Goal: Task Accomplishment & Management: Complete application form

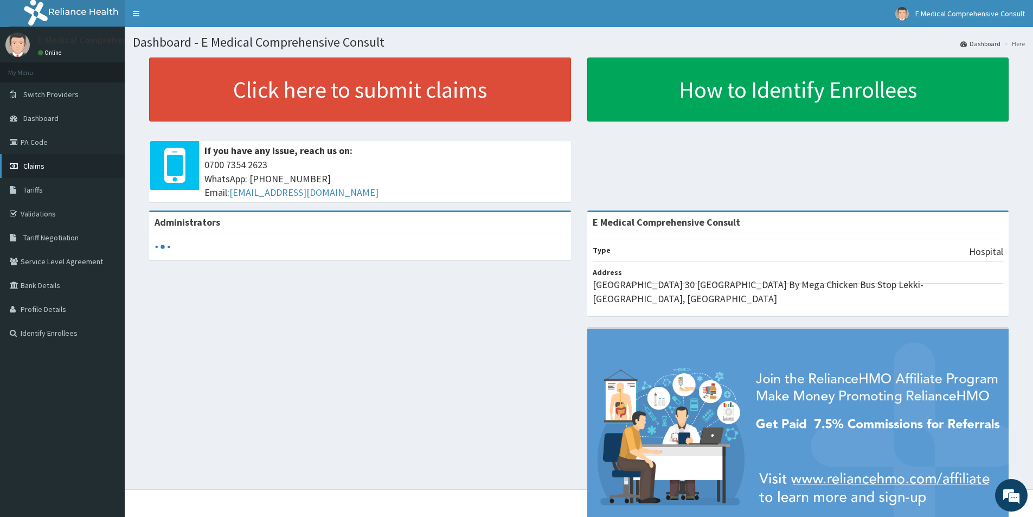
click at [39, 167] on span "Claims" at bounding box center [33, 166] width 21 height 10
click at [29, 169] on span "Claims" at bounding box center [33, 166] width 21 height 10
click at [28, 164] on span "Claims" at bounding box center [33, 166] width 21 height 10
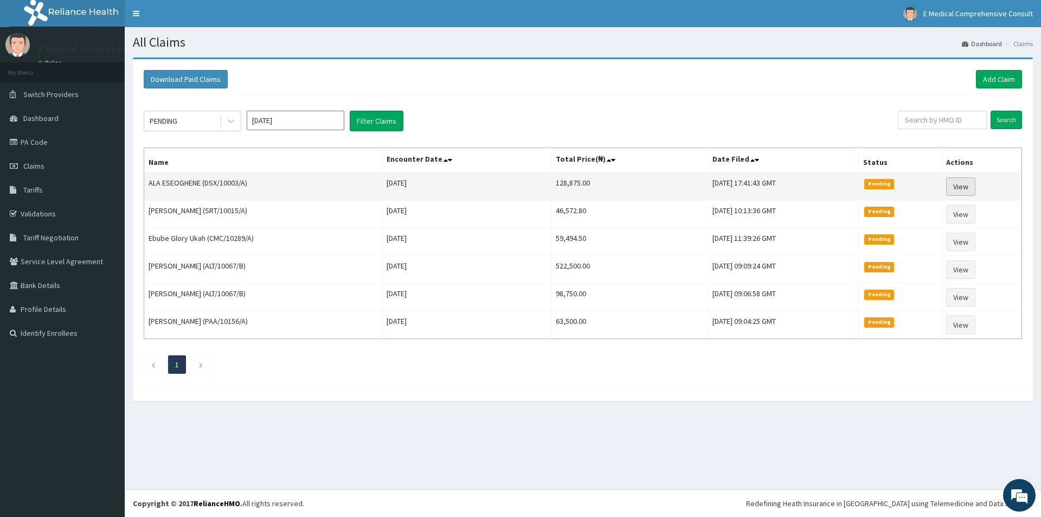
click at [976, 187] on link "View" at bounding box center [960, 186] width 29 height 18
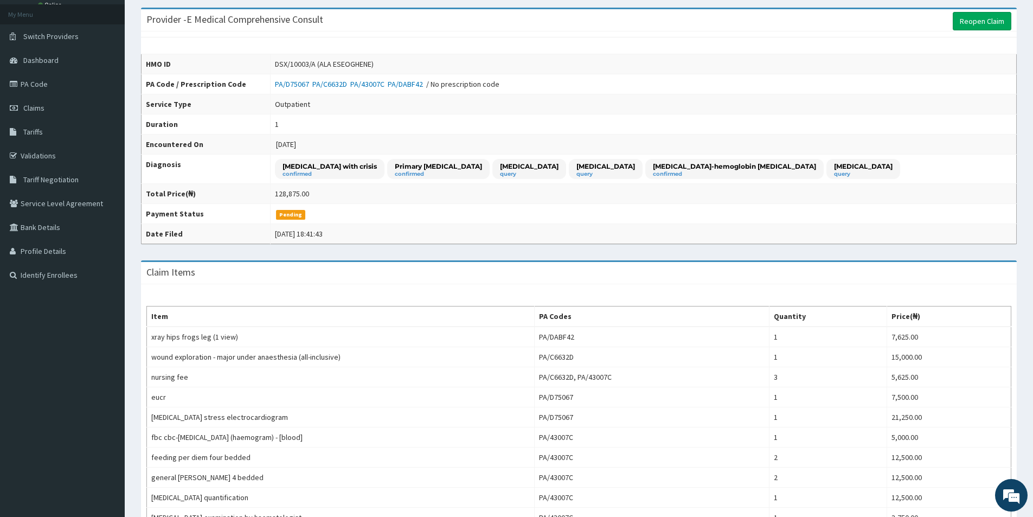
scroll to position [54, 0]
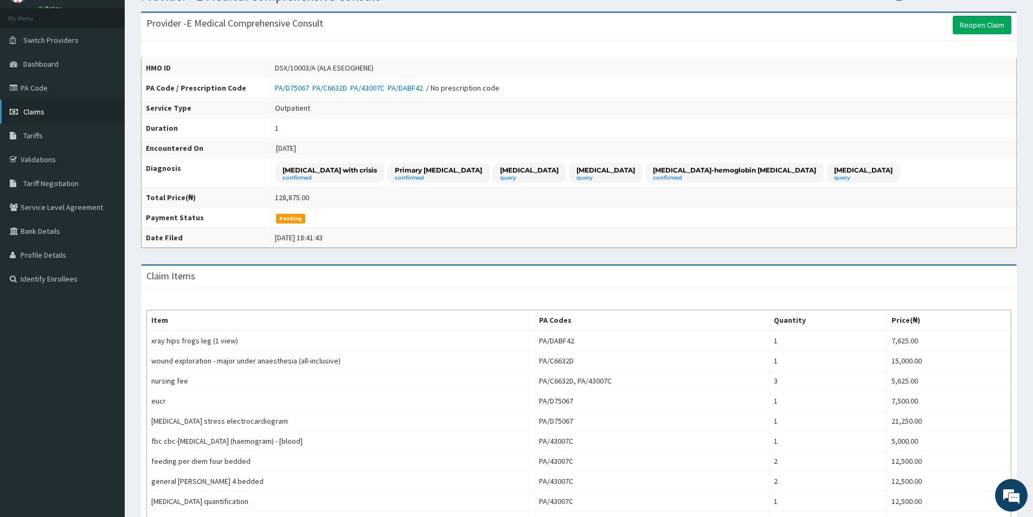
click at [31, 105] on link "Claims" at bounding box center [62, 112] width 125 height 24
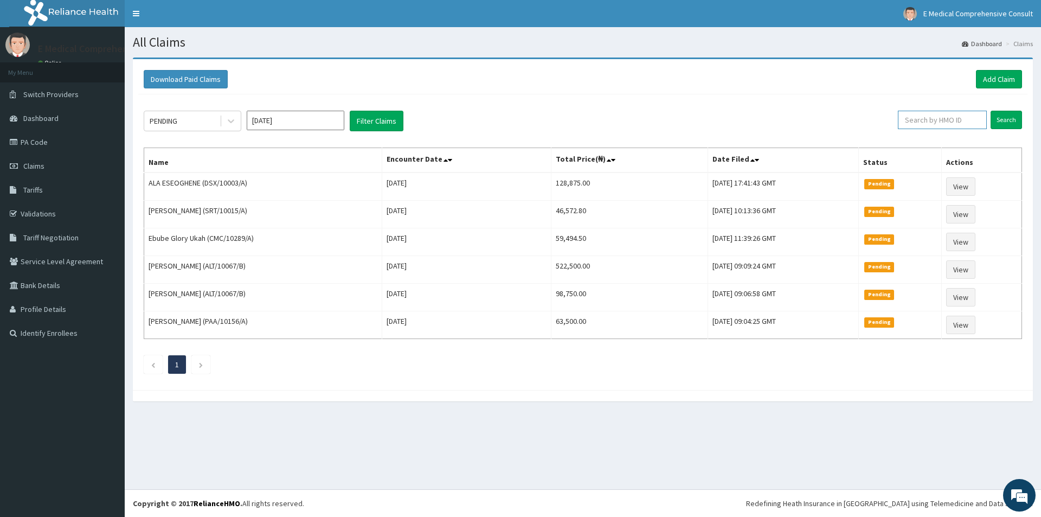
click at [911, 120] on input "text" at bounding box center [942, 120] width 89 height 18
paste input "ALT/10067/B"
type input "ALT/10067/B"
click at [999, 113] on input "Search" at bounding box center [1006, 120] width 31 height 18
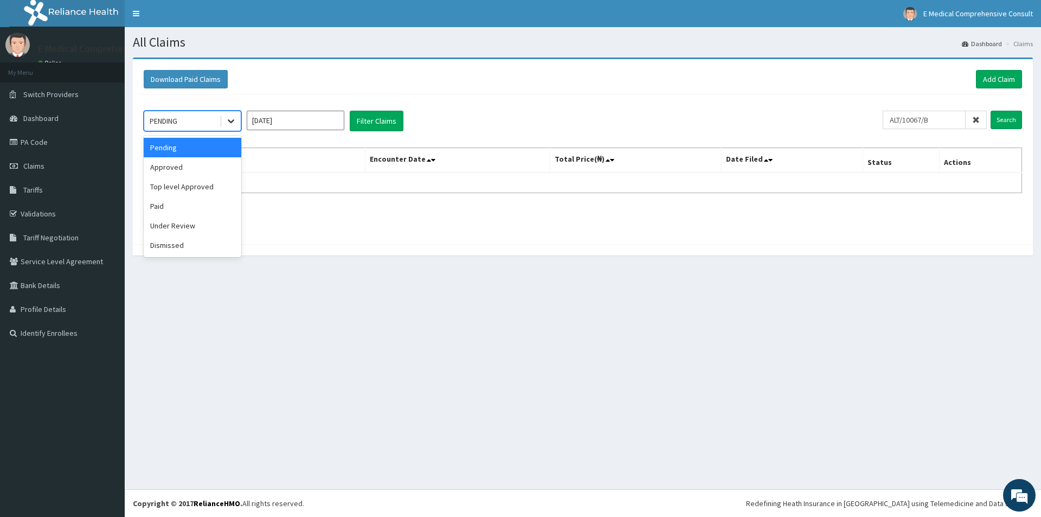
click at [228, 121] on icon at bounding box center [231, 121] width 11 height 11
click at [199, 149] on div "Pending" at bounding box center [193, 148] width 98 height 20
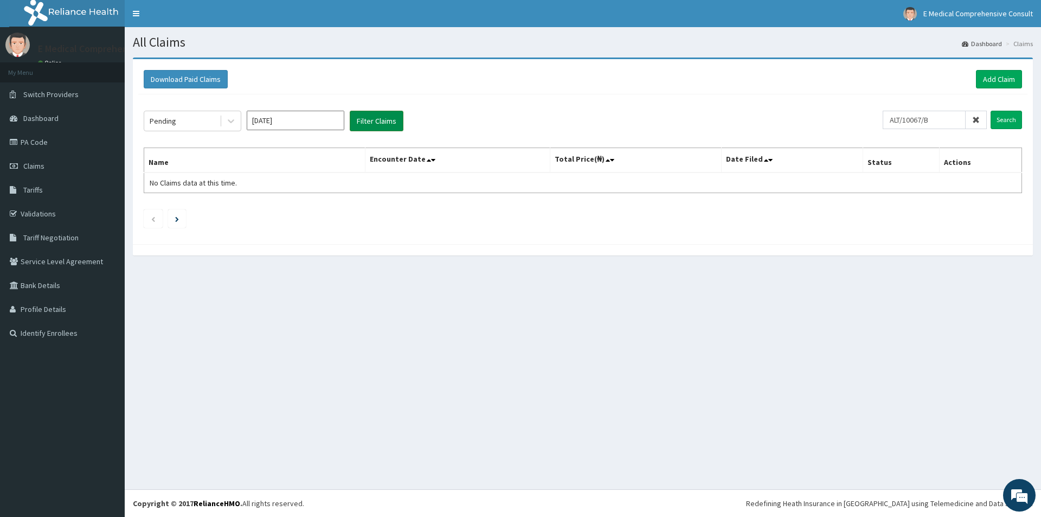
click at [366, 128] on button "Filter Claims" at bounding box center [377, 121] width 54 height 21
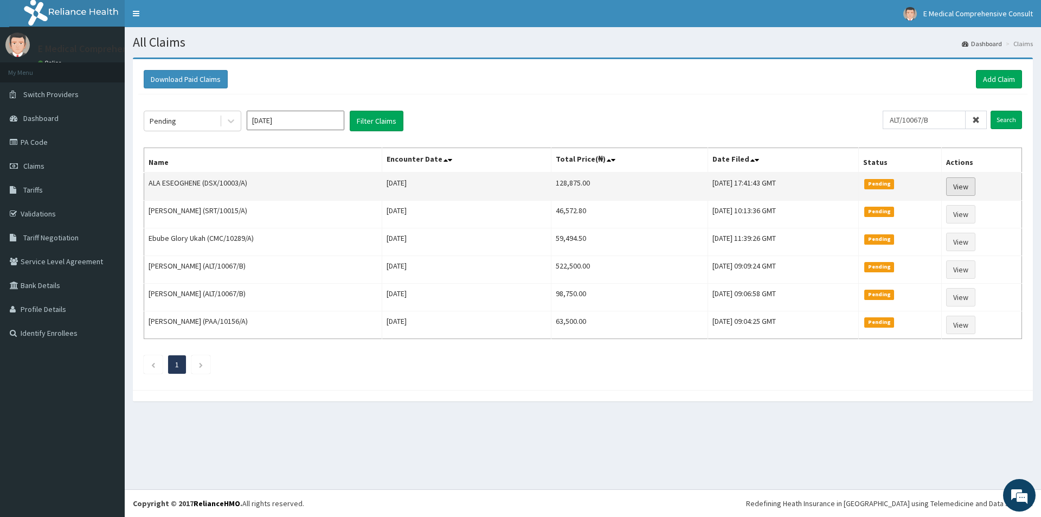
click at [972, 191] on link "View" at bounding box center [960, 186] width 29 height 18
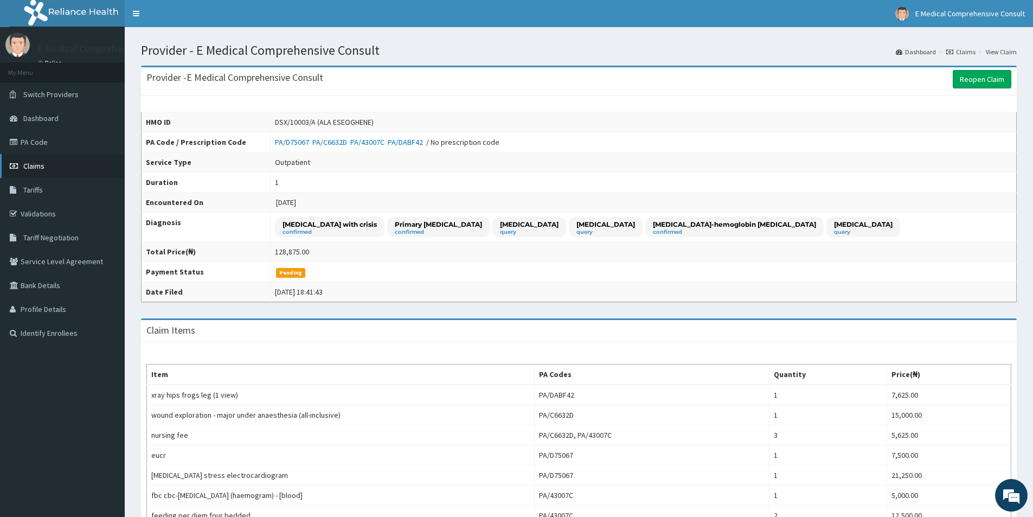
click at [32, 170] on span "Claims" at bounding box center [33, 166] width 21 height 10
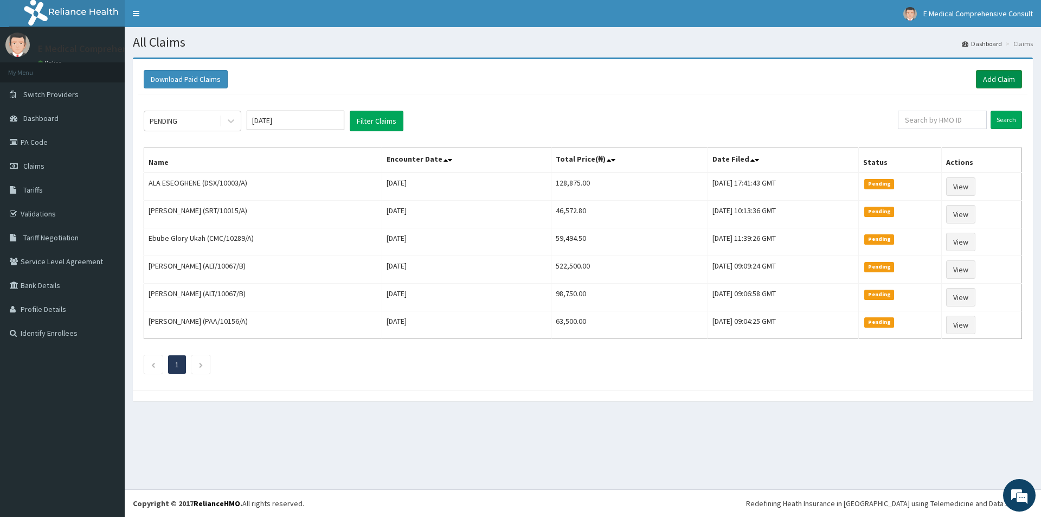
click at [992, 76] on link "Add Claim" at bounding box center [999, 79] width 46 height 18
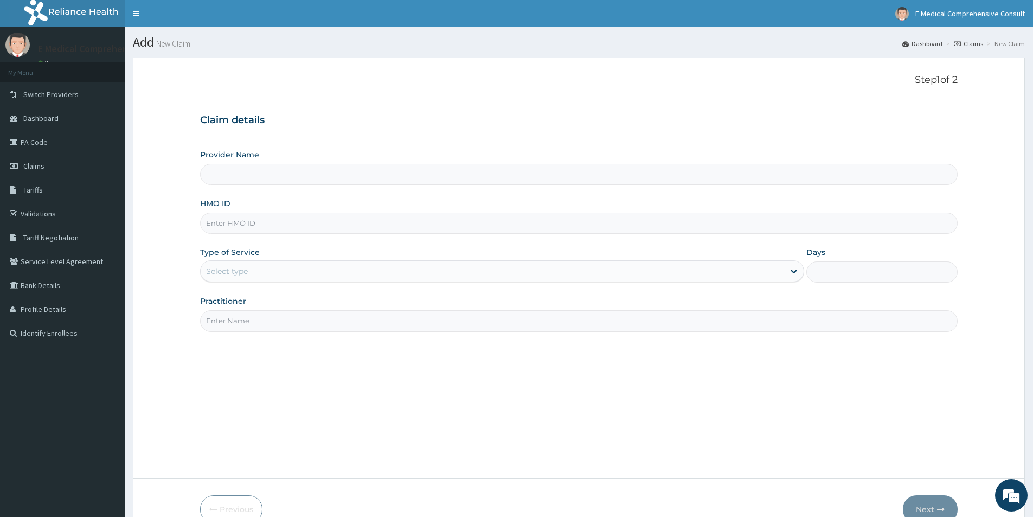
type input "E Medical Comprehensive Consult"
click at [329, 228] on input "HMO ID" at bounding box center [579, 223] width 758 height 21
paste input "ALT/10067/B"
type input "ALT/10067/B"
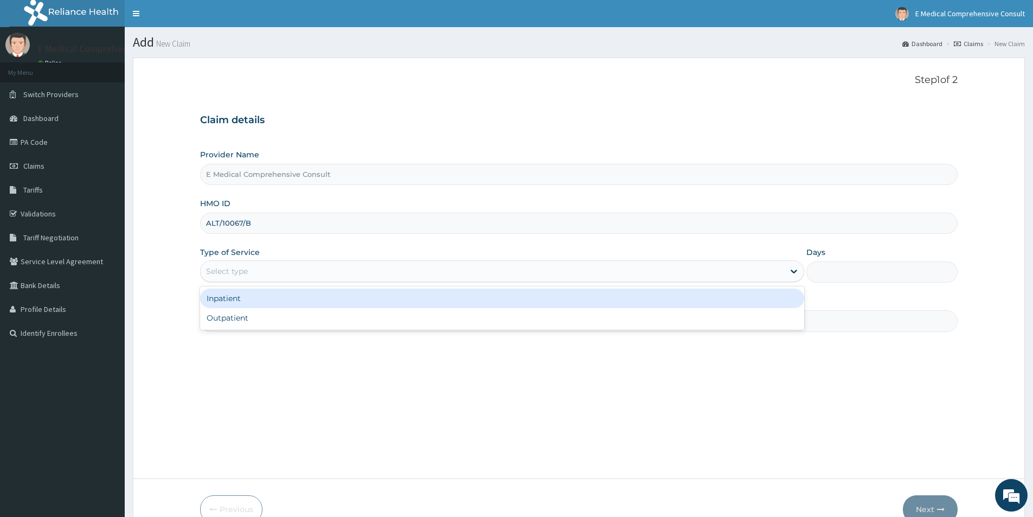
click at [263, 275] on div "Select type" at bounding box center [493, 271] width 584 height 17
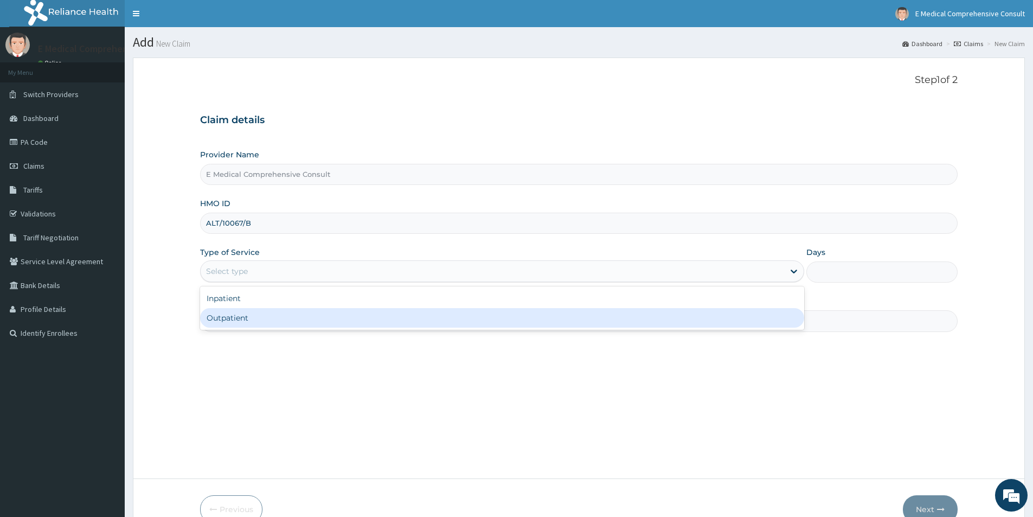
click at [251, 313] on div "Outpatient" at bounding box center [502, 318] width 604 height 20
type input "1"
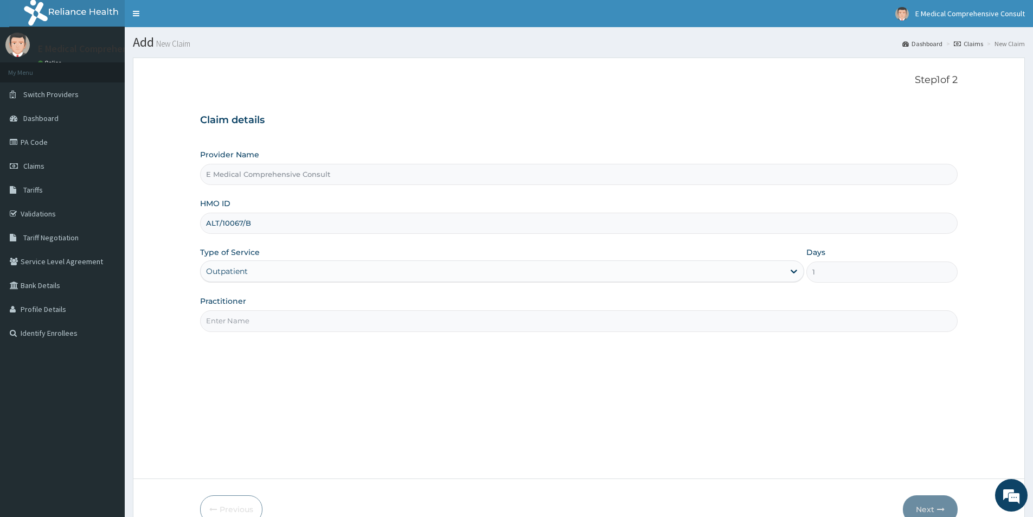
click at [253, 318] on input "Practitioner" at bounding box center [579, 320] width 758 height 21
type input "DR. OKAFOR"
click at [914, 502] on button "Next" at bounding box center [930, 509] width 55 height 28
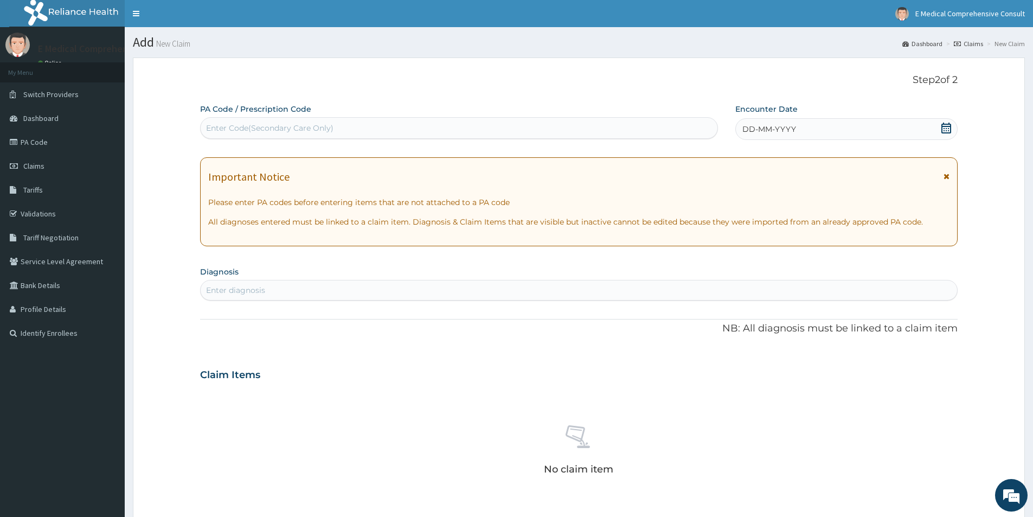
click at [278, 131] on div "Enter Code(Secondary Care Only)" at bounding box center [269, 128] width 127 height 11
paste input "PA/C080BD"
type input "PA/C080BD"
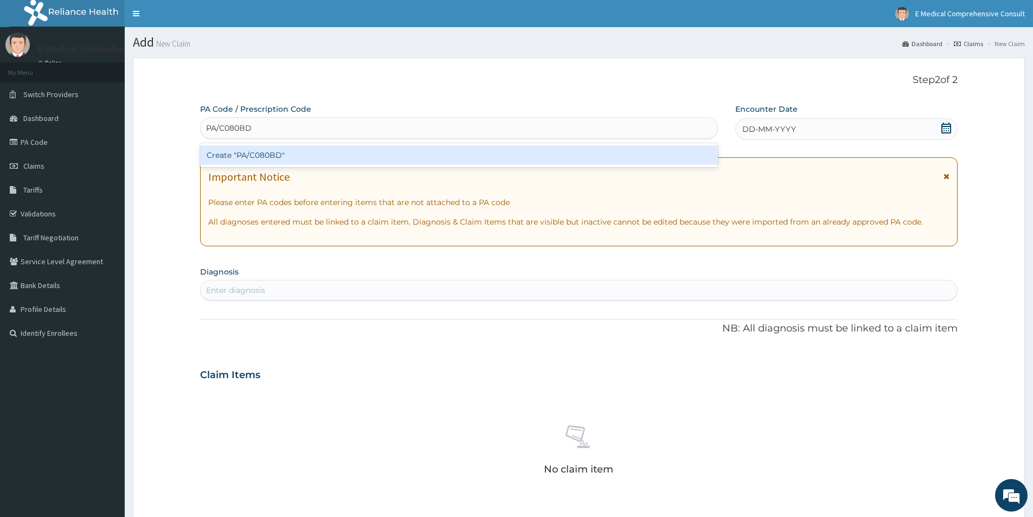
click at [331, 147] on div "Create "PA/C080BD"" at bounding box center [459, 155] width 518 height 20
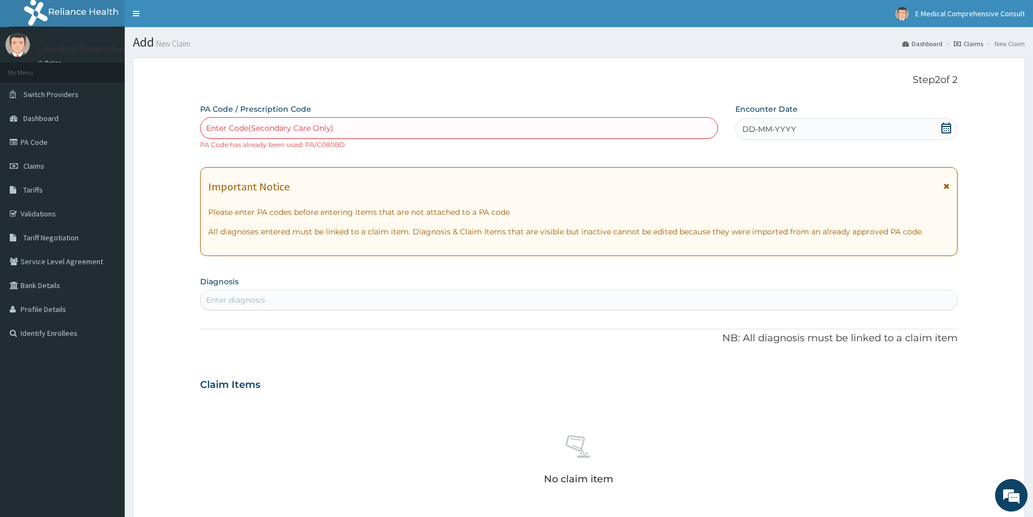
paste input "PA/966AB6"
type input "PA/966AB6"
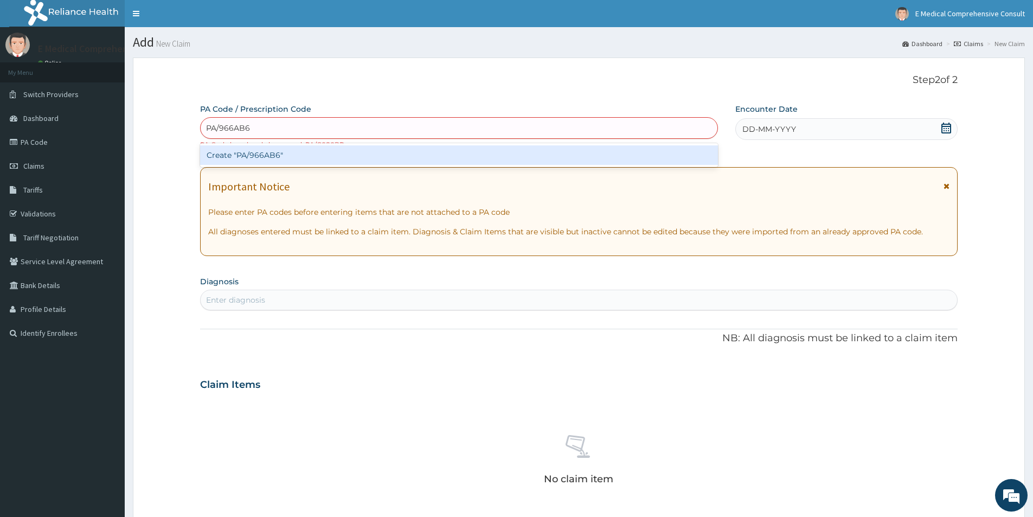
click at [358, 155] on div "Create "PA/966AB6"" at bounding box center [459, 155] width 518 height 20
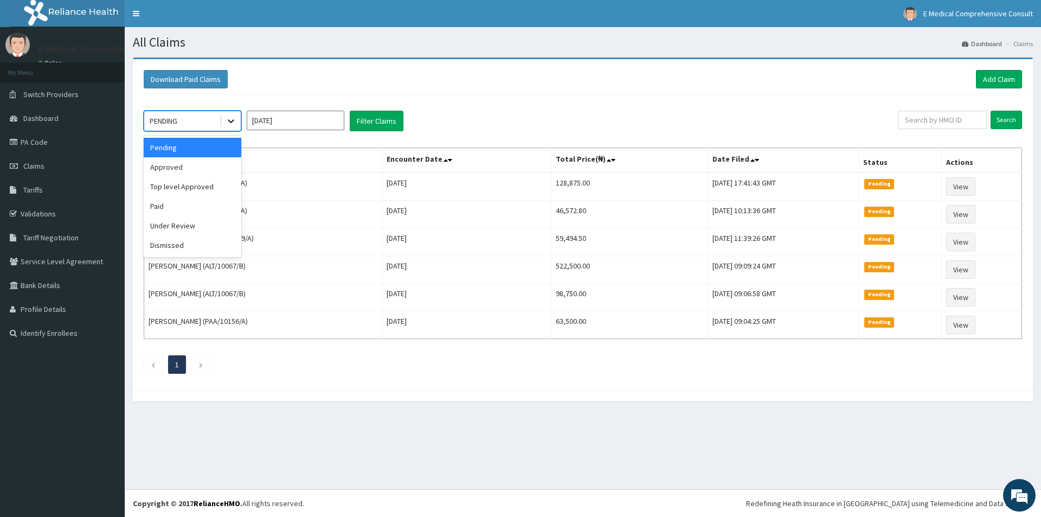
click at [232, 116] on icon at bounding box center [231, 121] width 11 height 11
click at [184, 174] on div "Approved" at bounding box center [193, 167] width 98 height 20
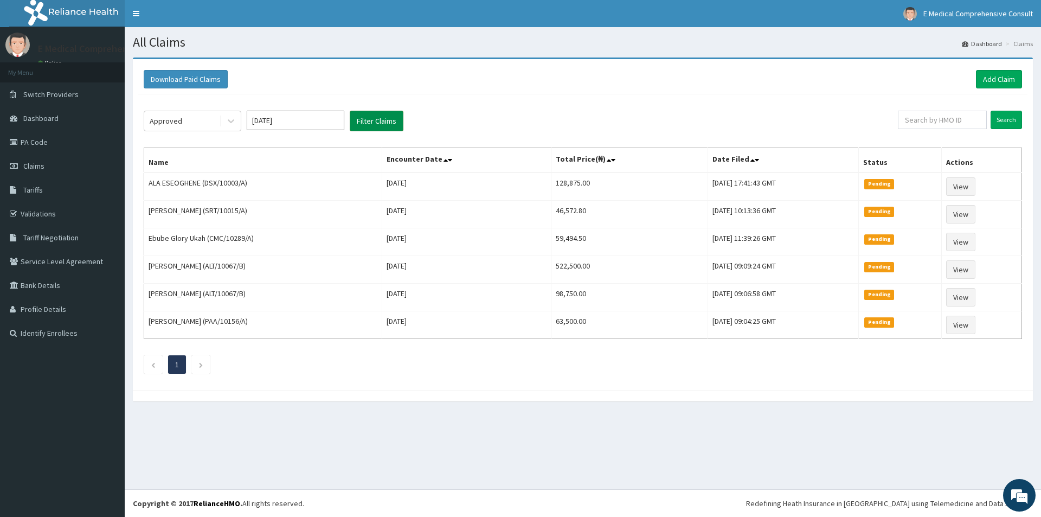
click at [364, 119] on button "Filter Claims" at bounding box center [377, 121] width 54 height 21
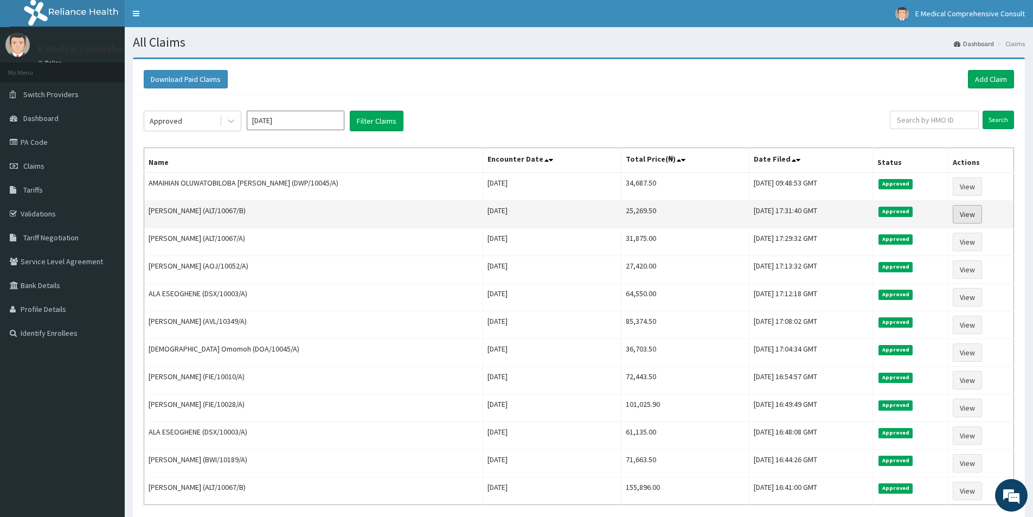
click at [972, 212] on link "View" at bounding box center [967, 214] width 29 height 18
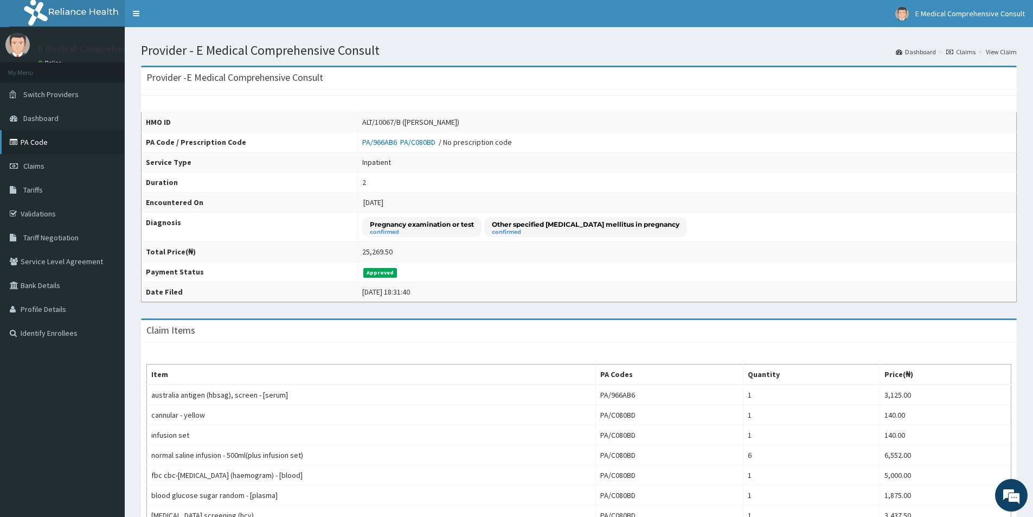
click at [30, 146] on link "PA Code" at bounding box center [62, 142] width 125 height 24
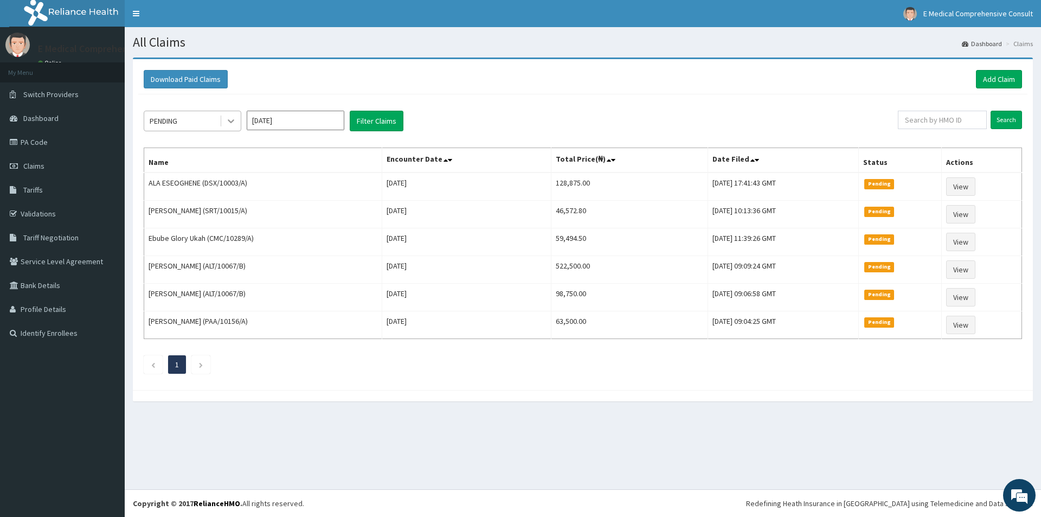
click at [229, 125] on icon at bounding box center [231, 121] width 11 height 11
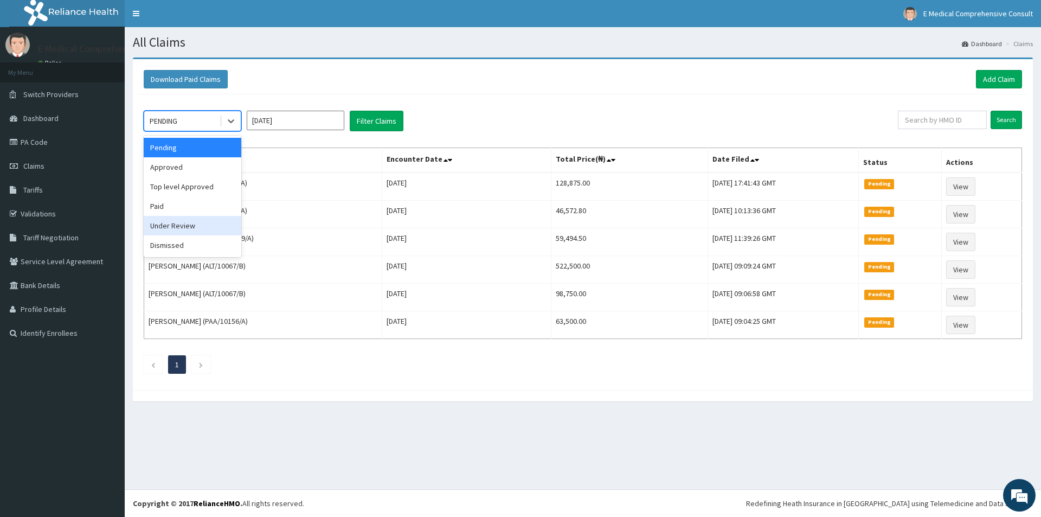
click at [165, 223] on div "Under Review" at bounding box center [193, 226] width 98 height 20
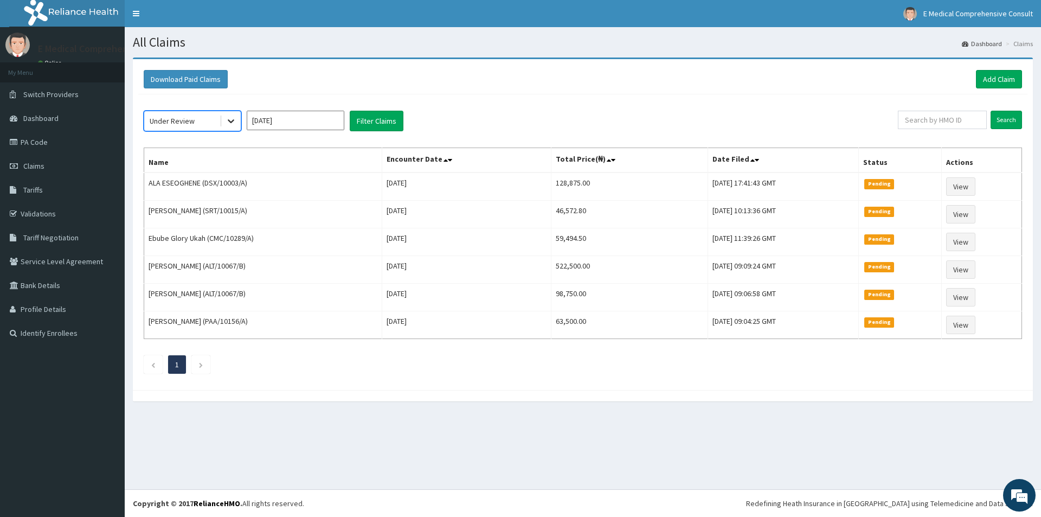
click at [228, 122] on icon at bounding box center [231, 121] width 11 height 11
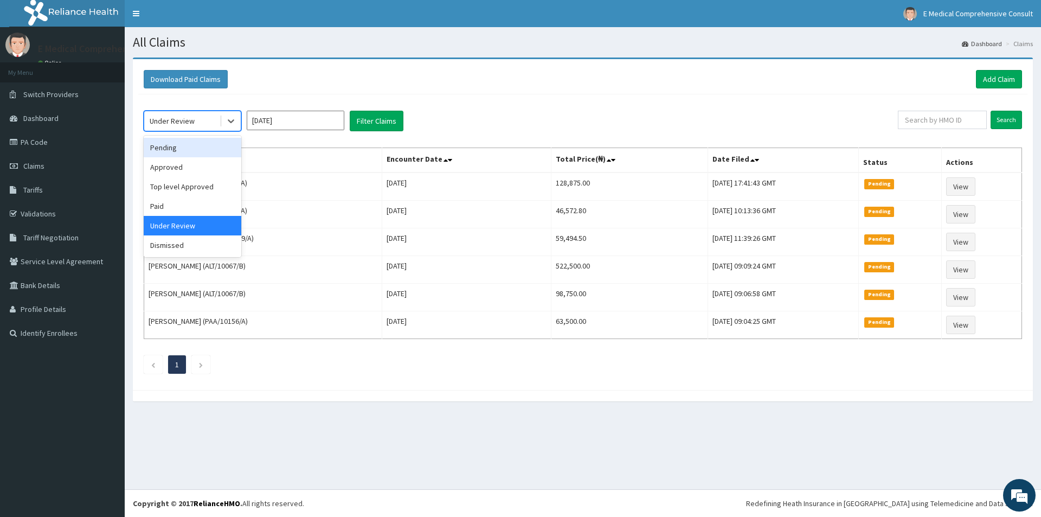
click at [167, 148] on div "Pending" at bounding box center [193, 148] width 98 height 20
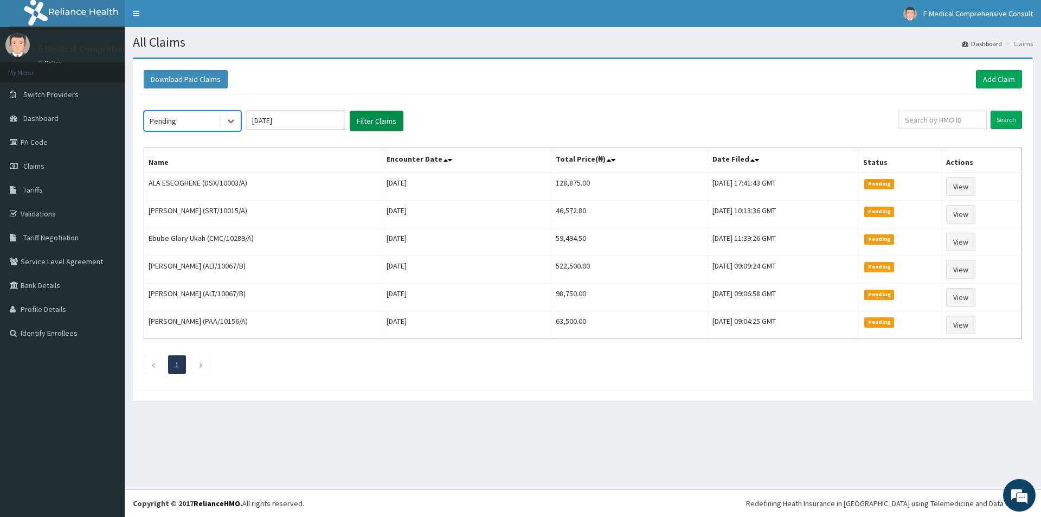
click at [380, 127] on button "Filter Claims" at bounding box center [377, 121] width 54 height 21
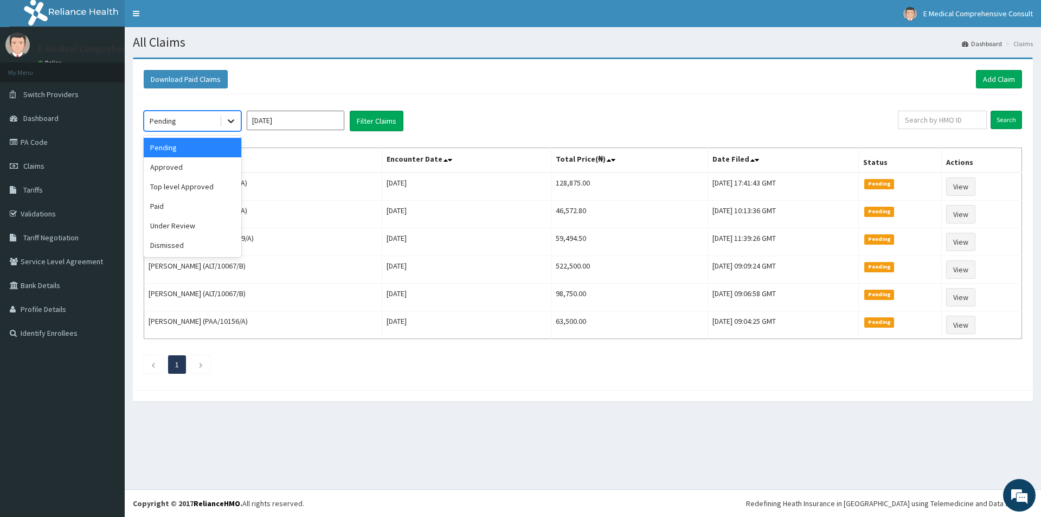
click at [233, 123] on icon at bounding box center [231, 121] width 11 height 11
click at [200, 217] on div "Under Review" at bounding box center [193, 226] width 98 height 20
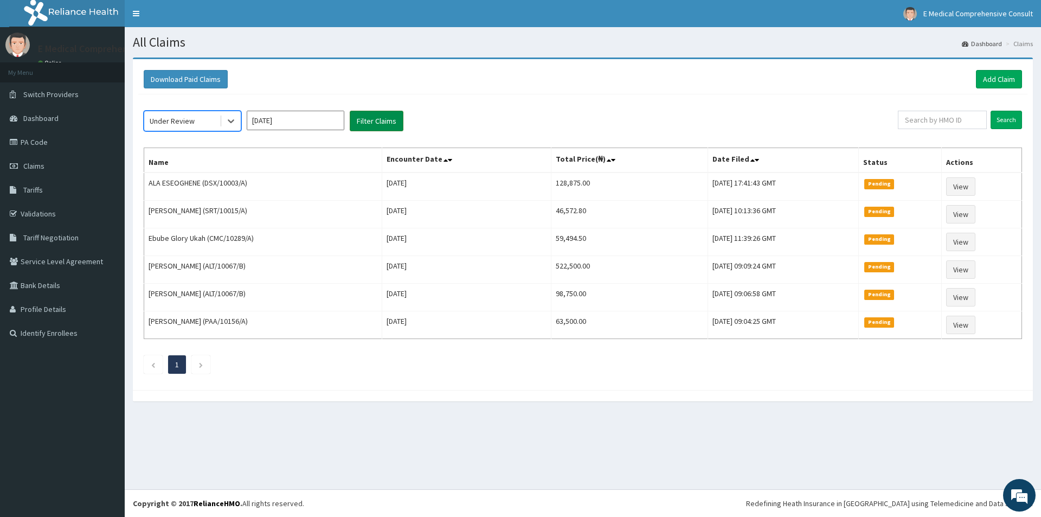
click at [368, 121] on button "Filter Claims" at bounding box center [377, 121] width 54 height 21
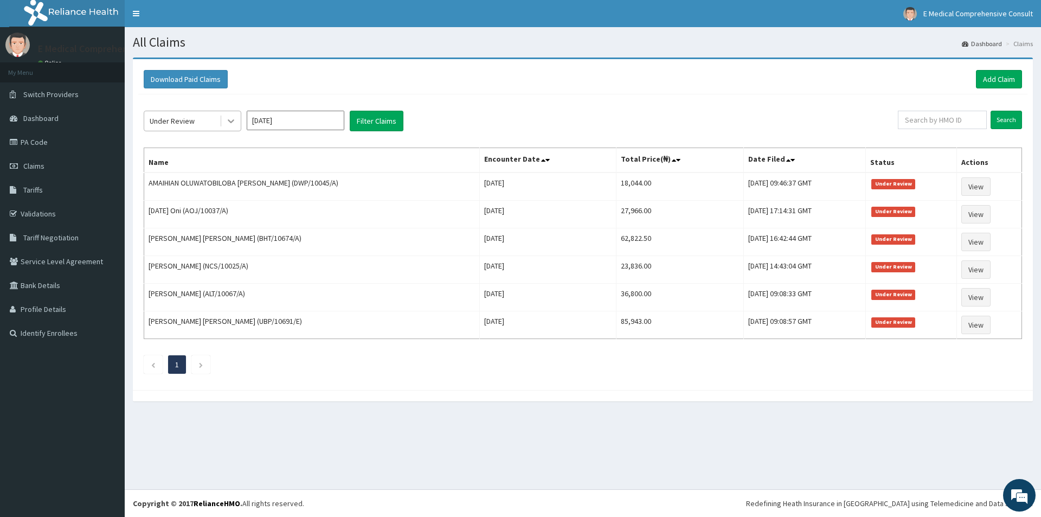
click at [234, 124] on icon at bounding box center [231, 121] width 11 height 11
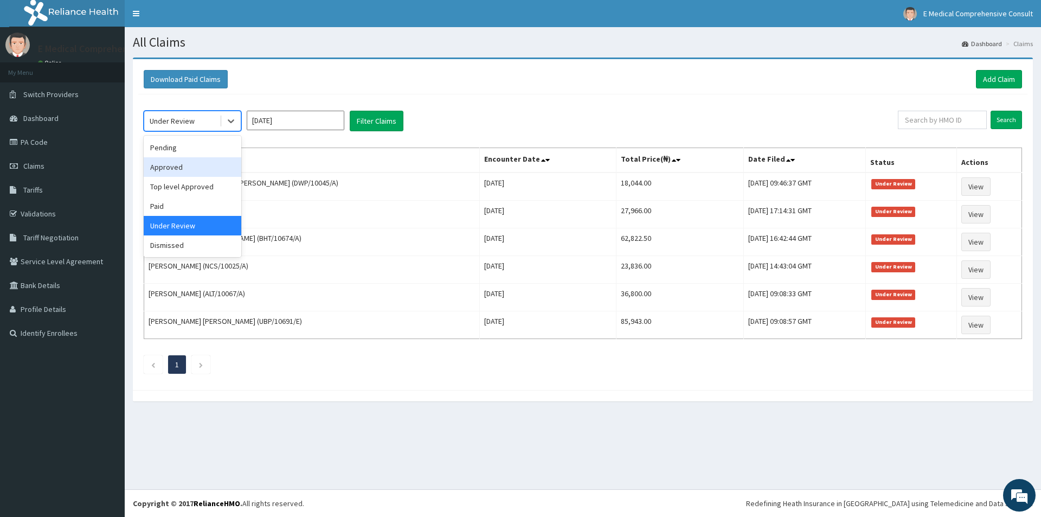
click at [159, 161] on div "Approved" at bounding box center [193, 167] width 98 height 20
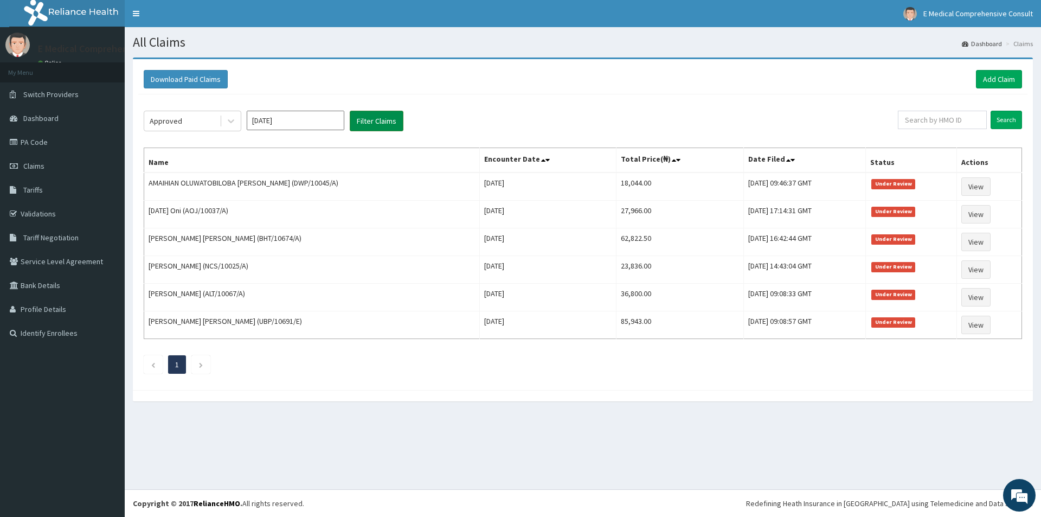
click at [360, 116] on button "Filter Claims" at bounding box center [377, 121] width 54 height 21
